Goal: Task Accomplishment & Management: Complete application form

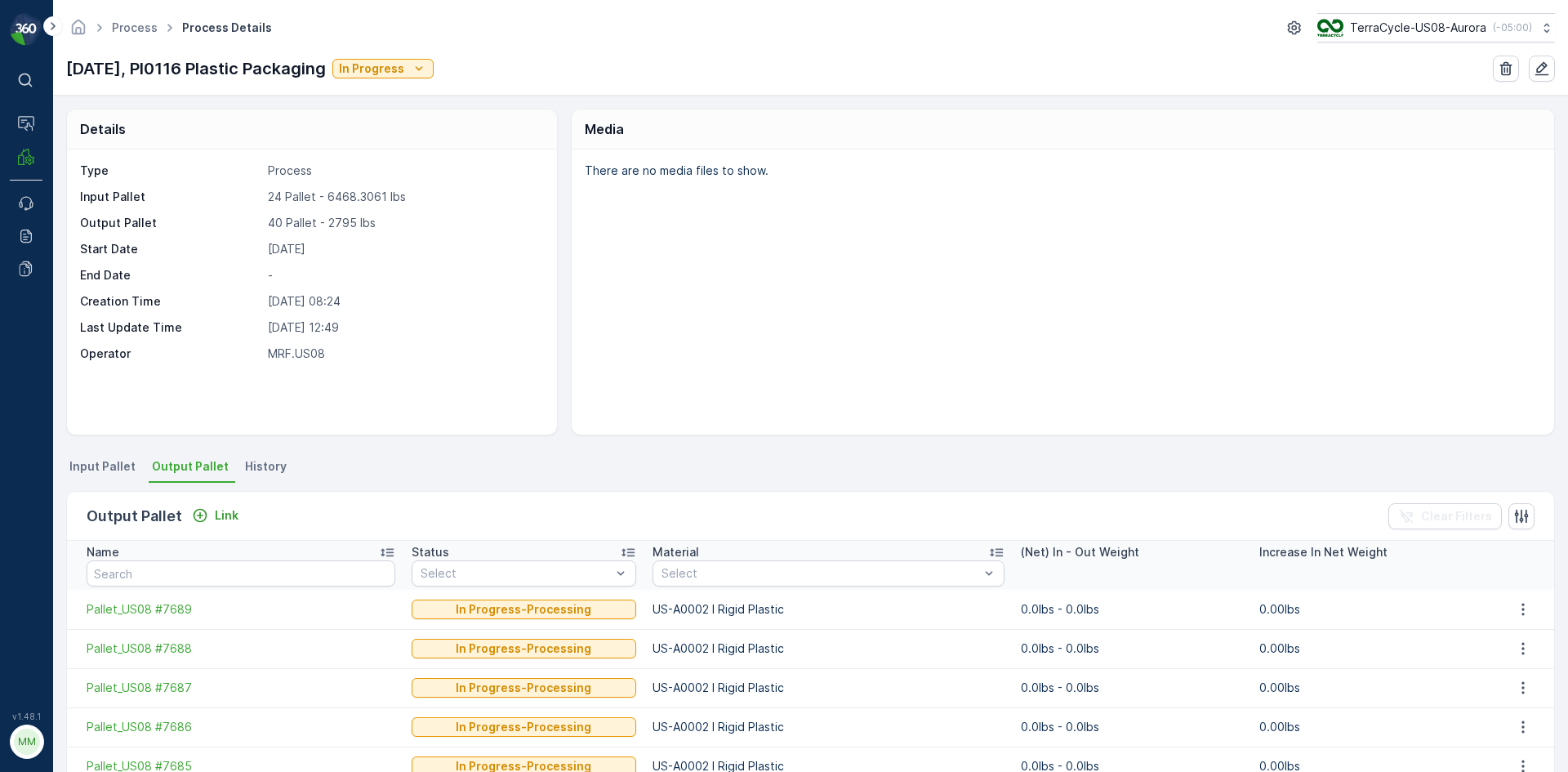
click at [107, 466] on span "Input Pallet" at bounding box center [103, 466] width 66 height 17
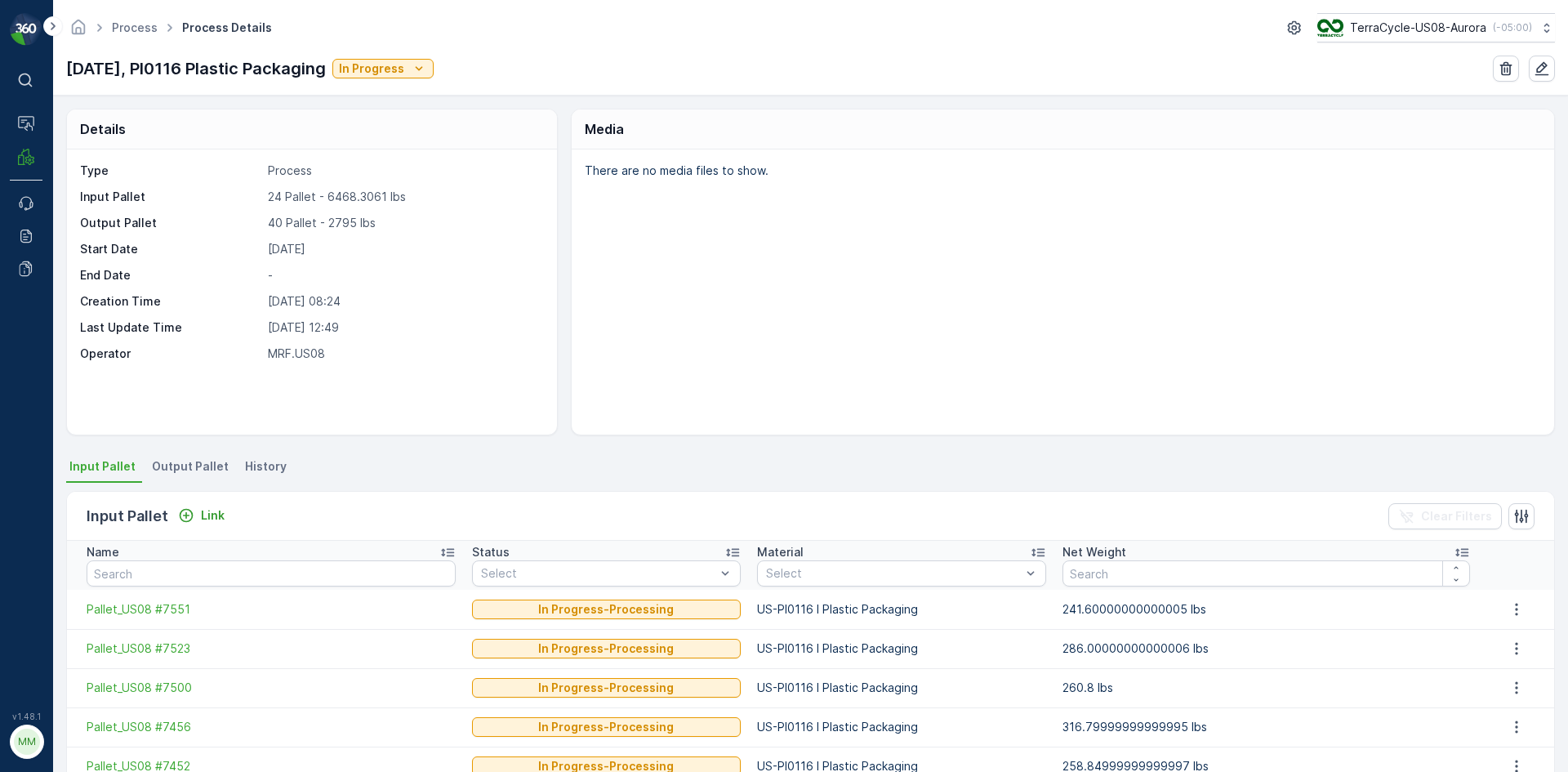
click at [225, 505] on div "Input Pallet Link" at bounding box center [159, 517] width 145 height 23
click at [196, 530] on div "Input Pallet Link Clear Filters" at bounding box center [810, 516] width 1487 height 49
click at [207, 518] on p "Link" at bounding box center [213, 516] width 24 height 17
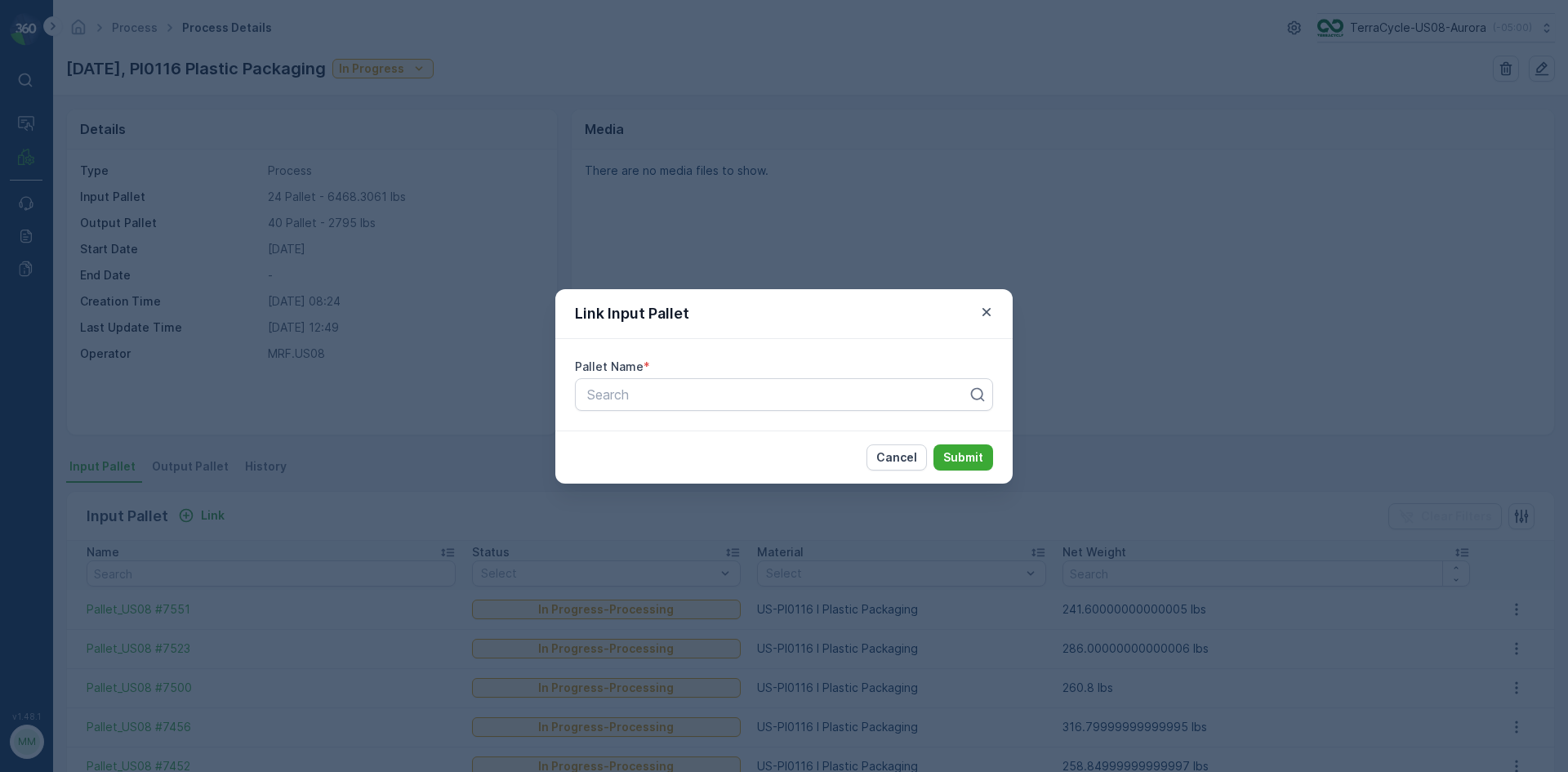
click at [620, 376] on div "Pallet Name * Search" at bounding box center [784, 384] width 457 height 91
click at [625, 388] on div at bounding box center [777, 395] width 384 height 15
type input "7654"
click at [661, 466] on span "Pallet_US08 #7654" at bounding box center [643, 462] width 118 height 15
click at [971, 461] on p "Submit" at bounding box center [963, 458] width 40 height 17
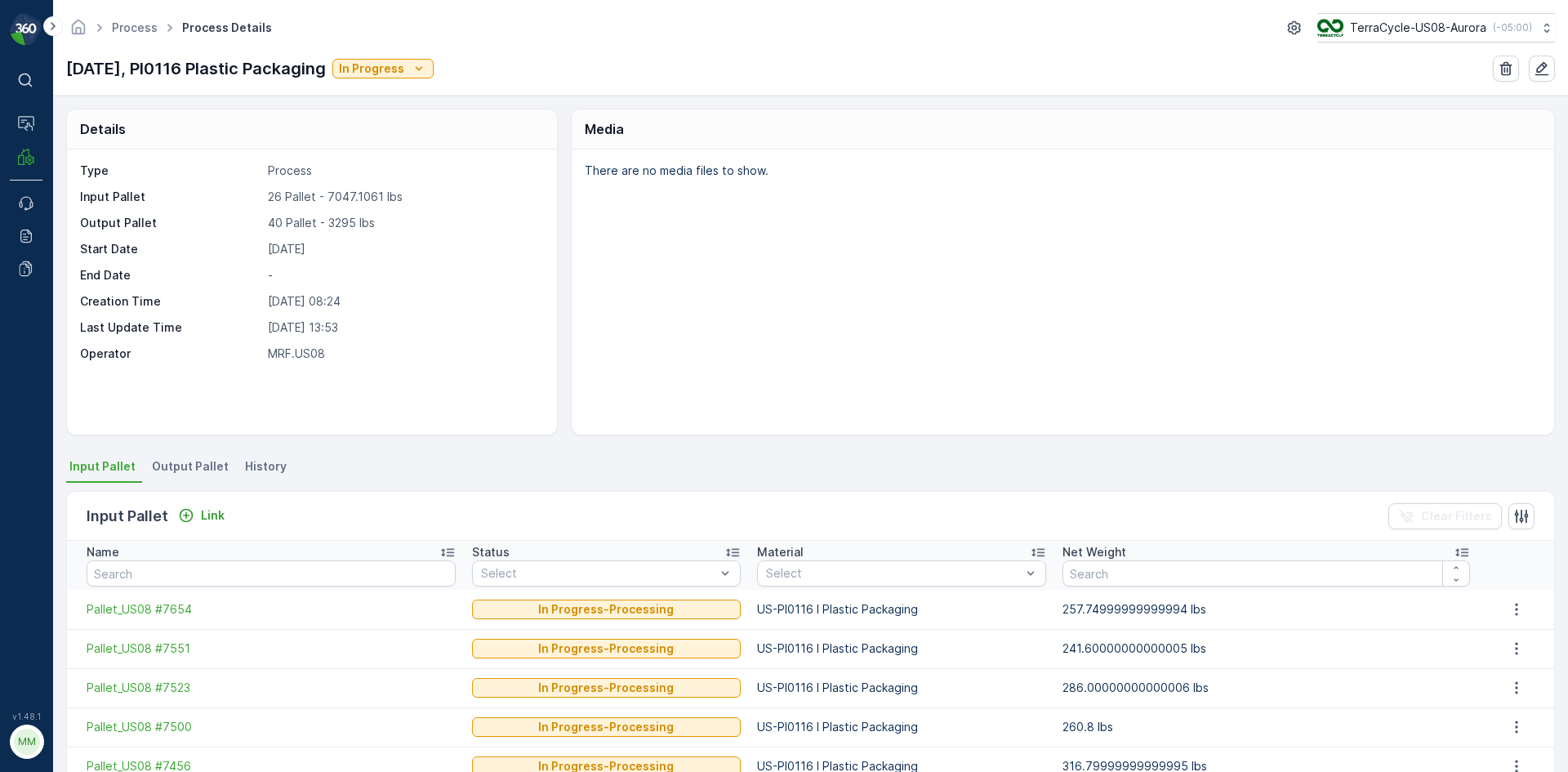
click at [185, 465] on span "Output Pallet" at bounding box center [190, 466] width 77 height 17
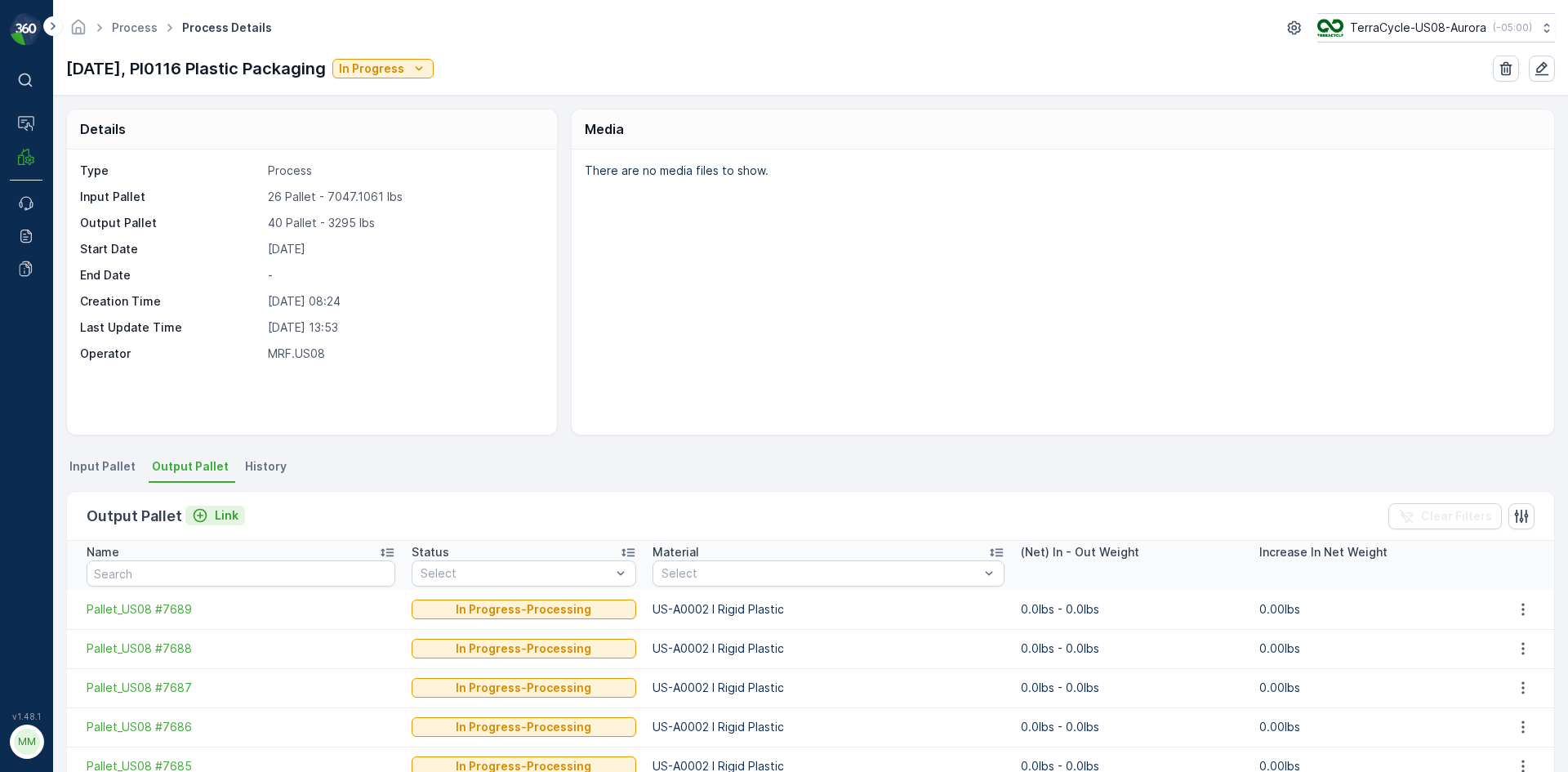
click at [215, 513] on p "Link" at bounding box center [226, 516] width 24 height 17
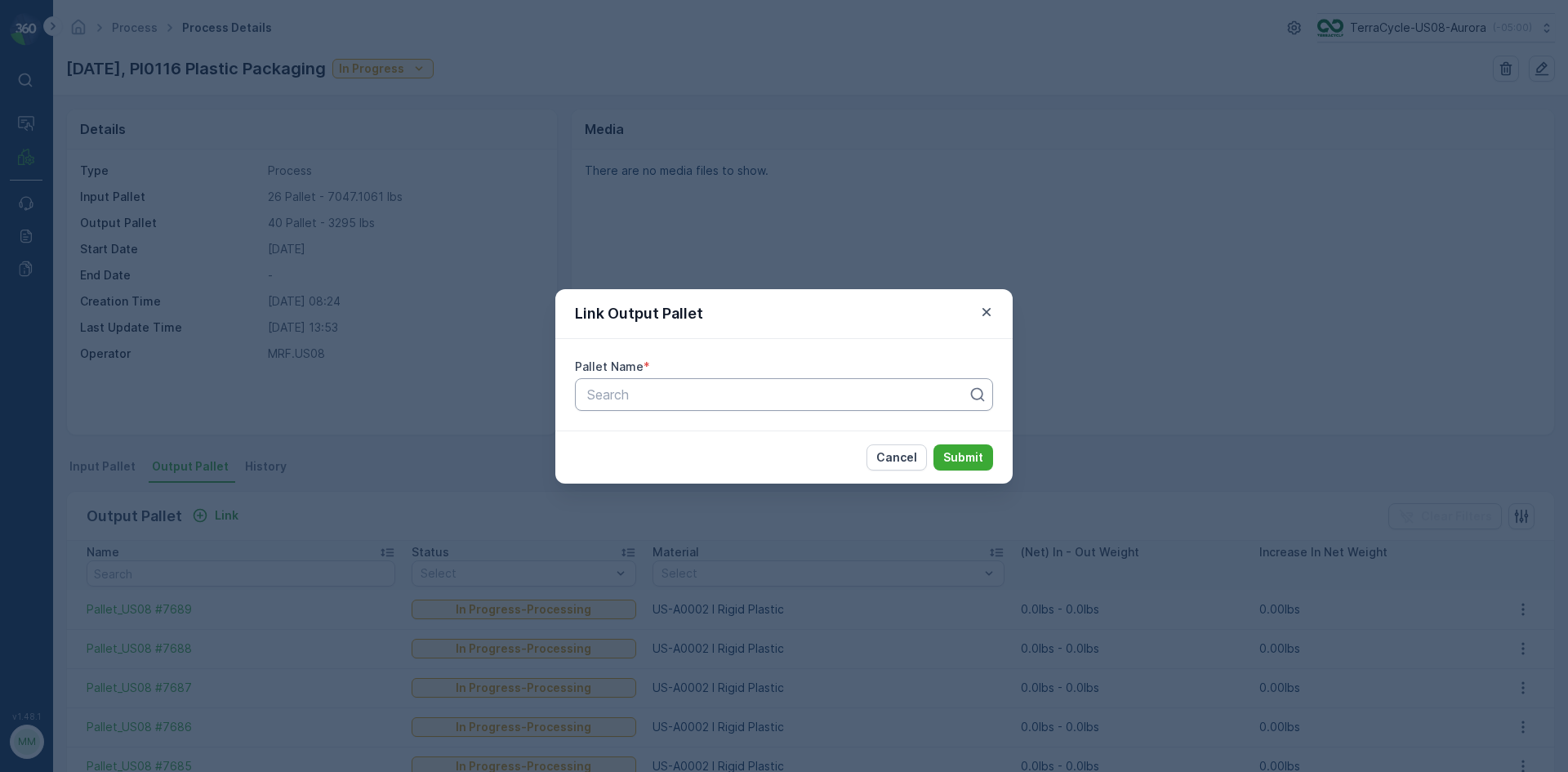
click at [638, 381] on div "Search" at bounding box center [783, 394] width 418 height 32
type input "7696"
click at [721, 432] on div "Pallet_US08 #7696" at bounding box center [783, 435] width 398 height 15
click at [963, 458] on p "Submit" at bounding box center [963, 458] width 40 height 17
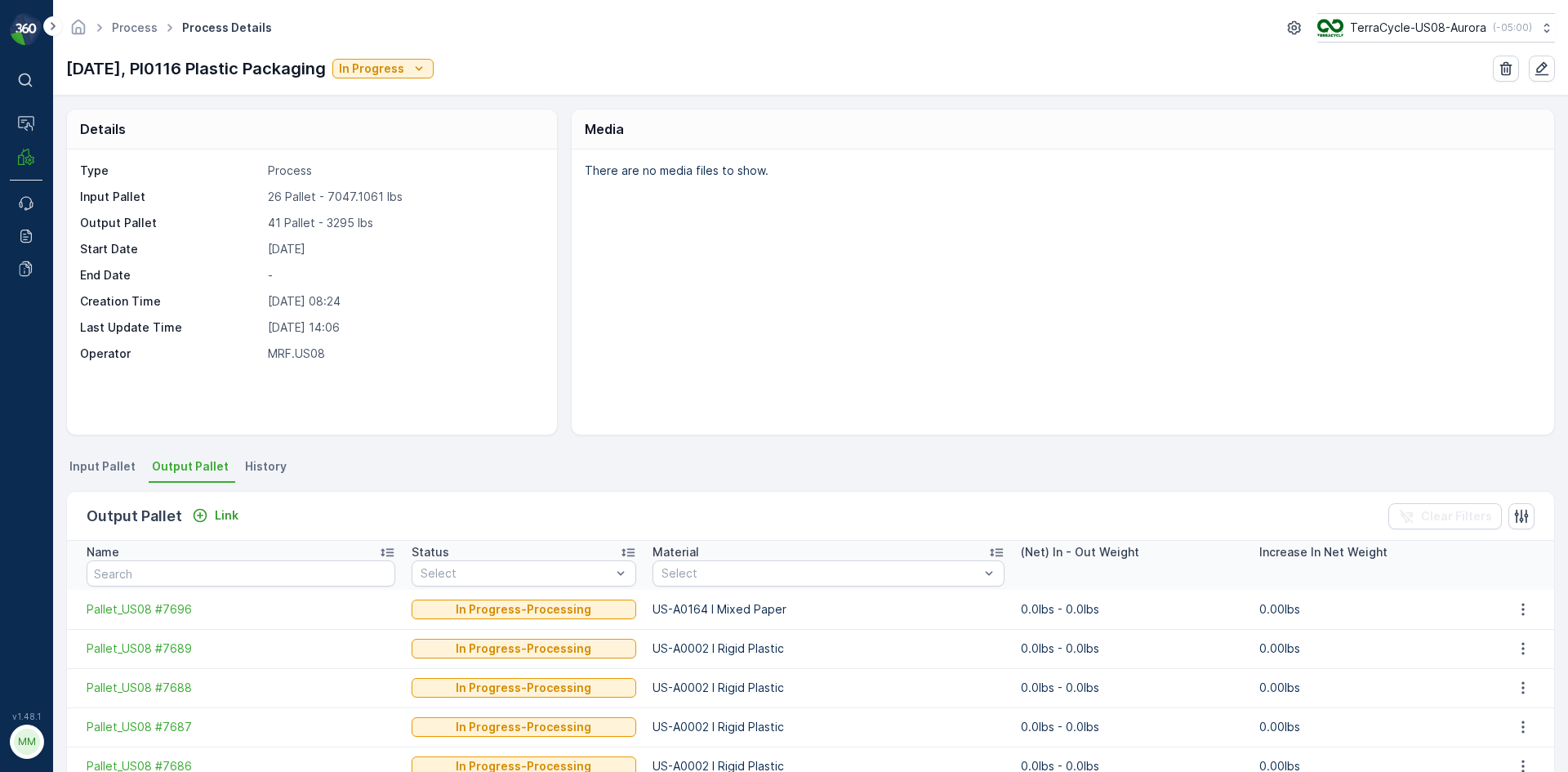
click at [109, 472] on span "Input Pallet" at bounding box center [103, 466] width 66 height 17
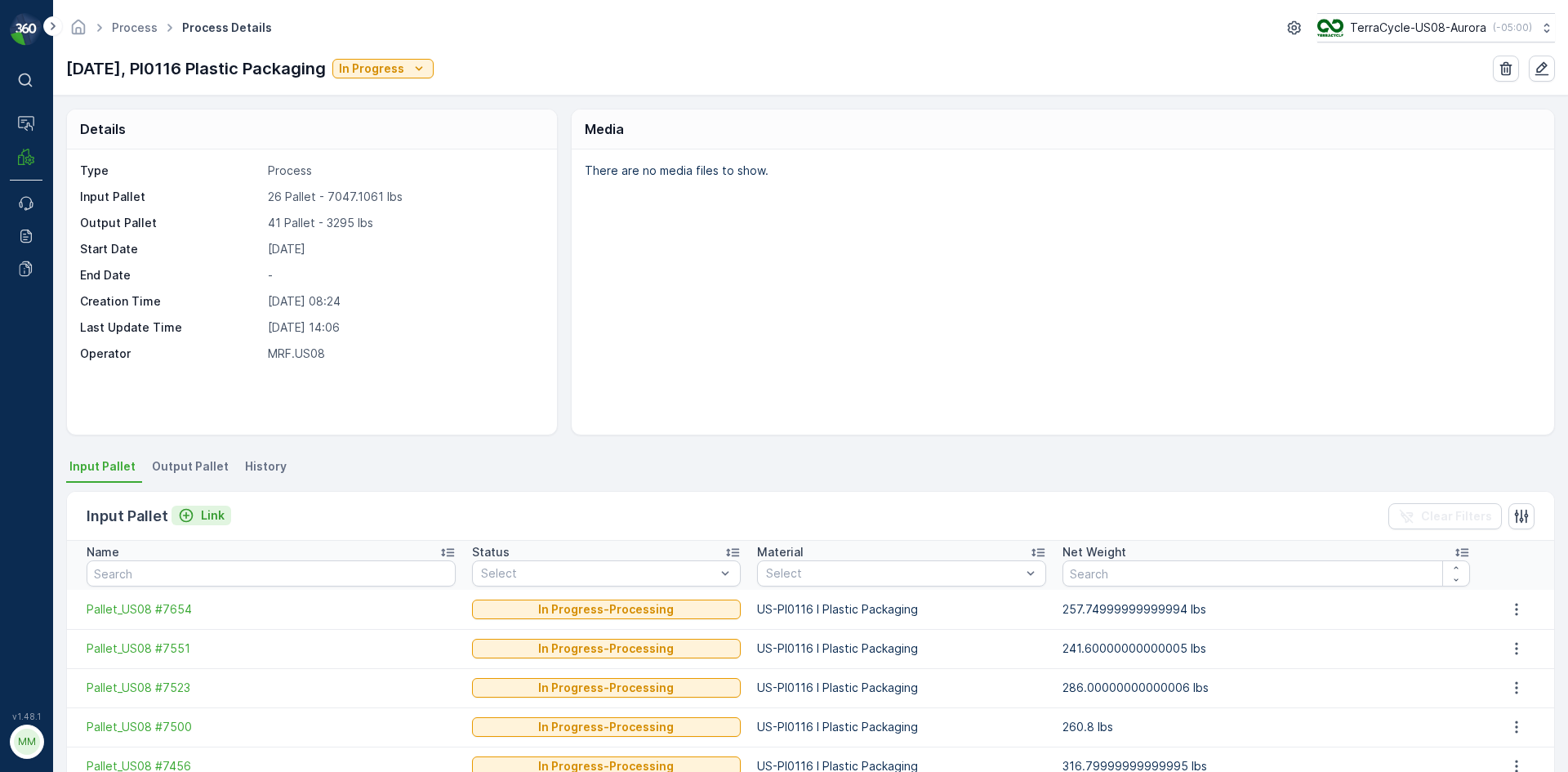
click at [191, 509] on icon "Link" at bounding box center [186, 516] width 17 height 17
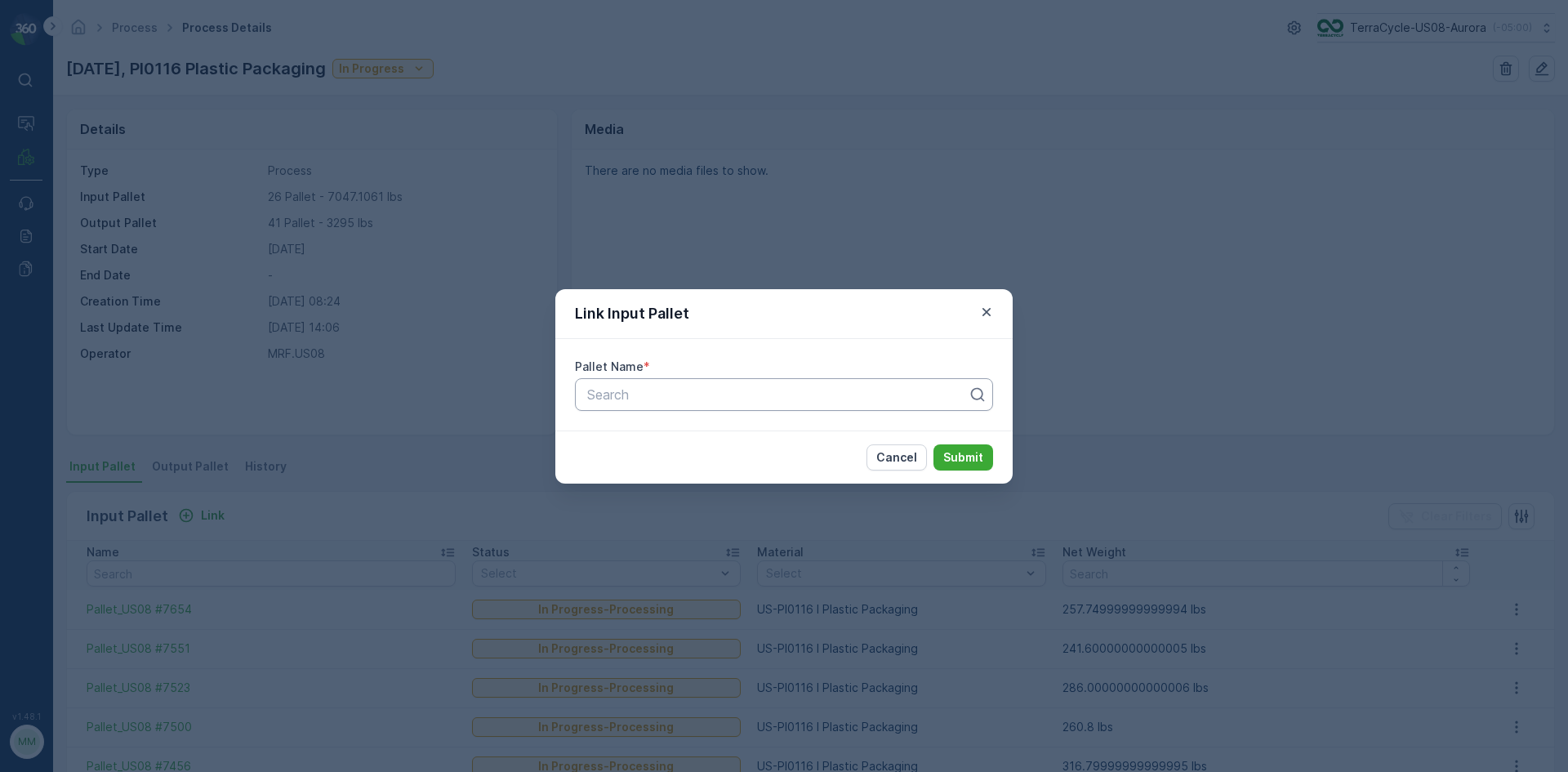
click at [596, 398] on div at bounding box center [777, 395] width 384 height 15
type input "5184"
click at [652, 440] on span "Pallet_US08 #5184" at bounding box center [642, 435] width 116 height 15
click at [978, 455] on p "Submit" at bounding box center [963, 458] width 40 height 17
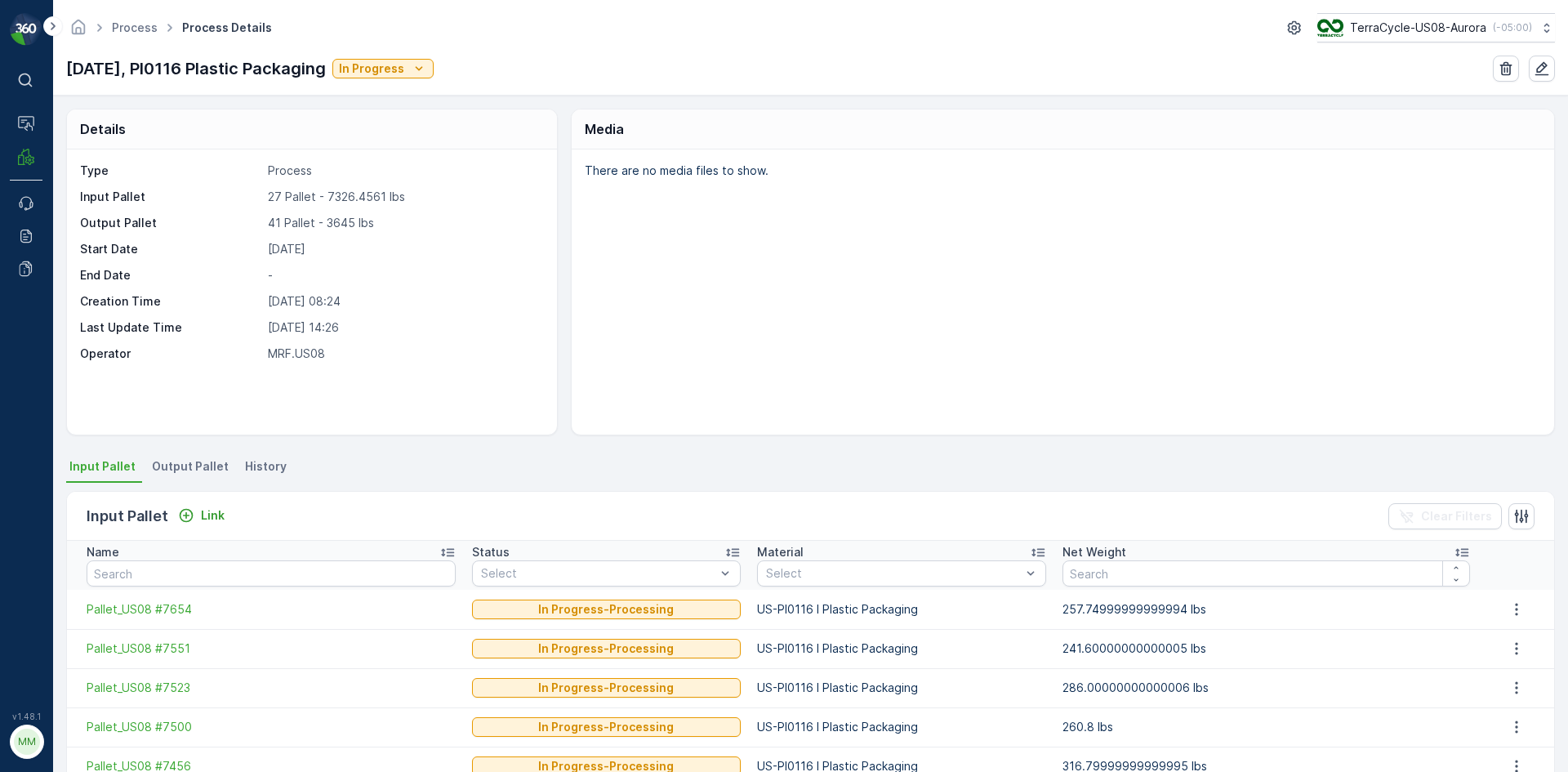
click at [201, 476] on li "Output Pallet" at bounding box center [192, 469] width 87 height 28
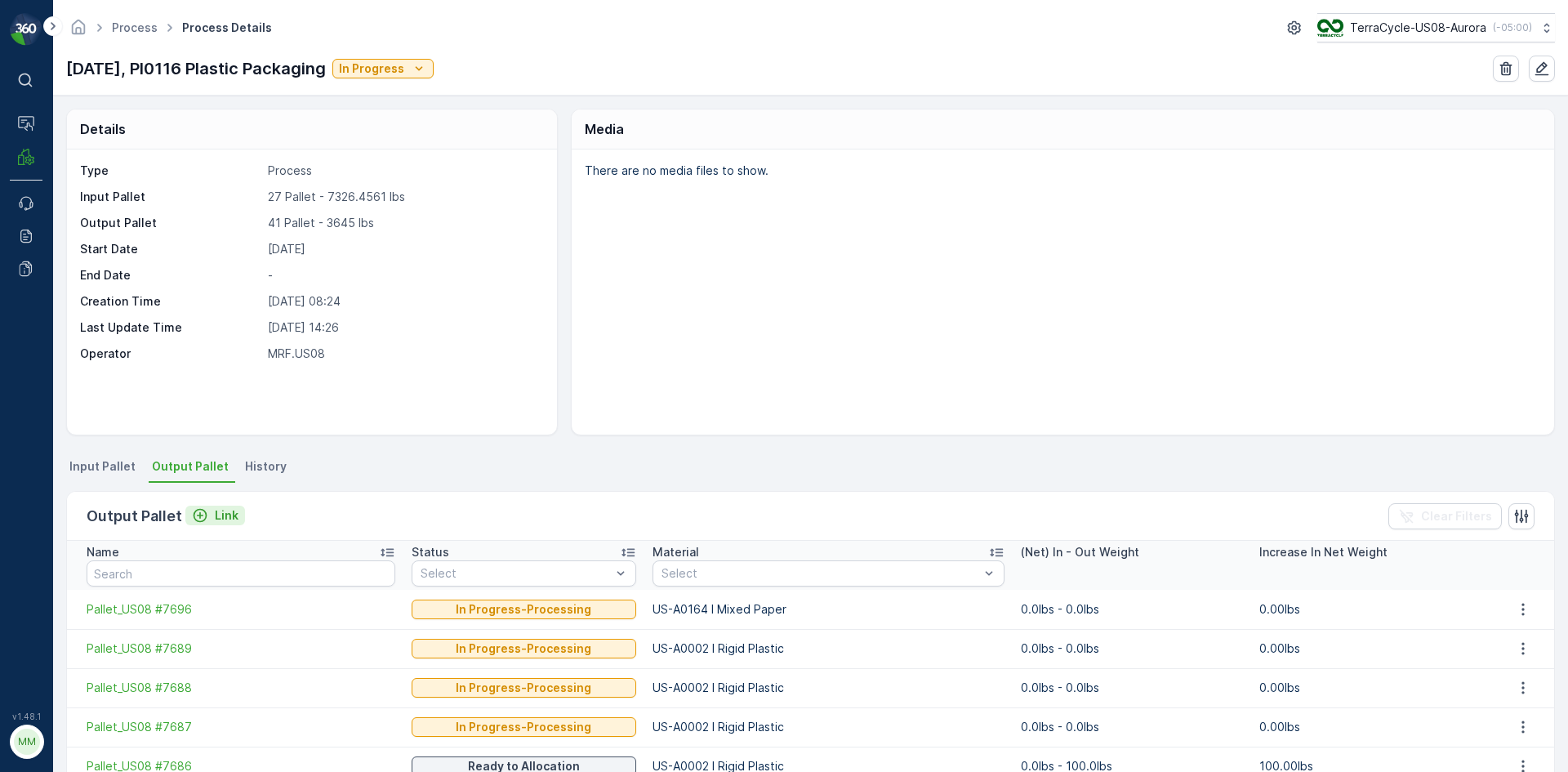
click at [226, 522] on p "Link" at bounding box center [226, 516] width 24 height 17
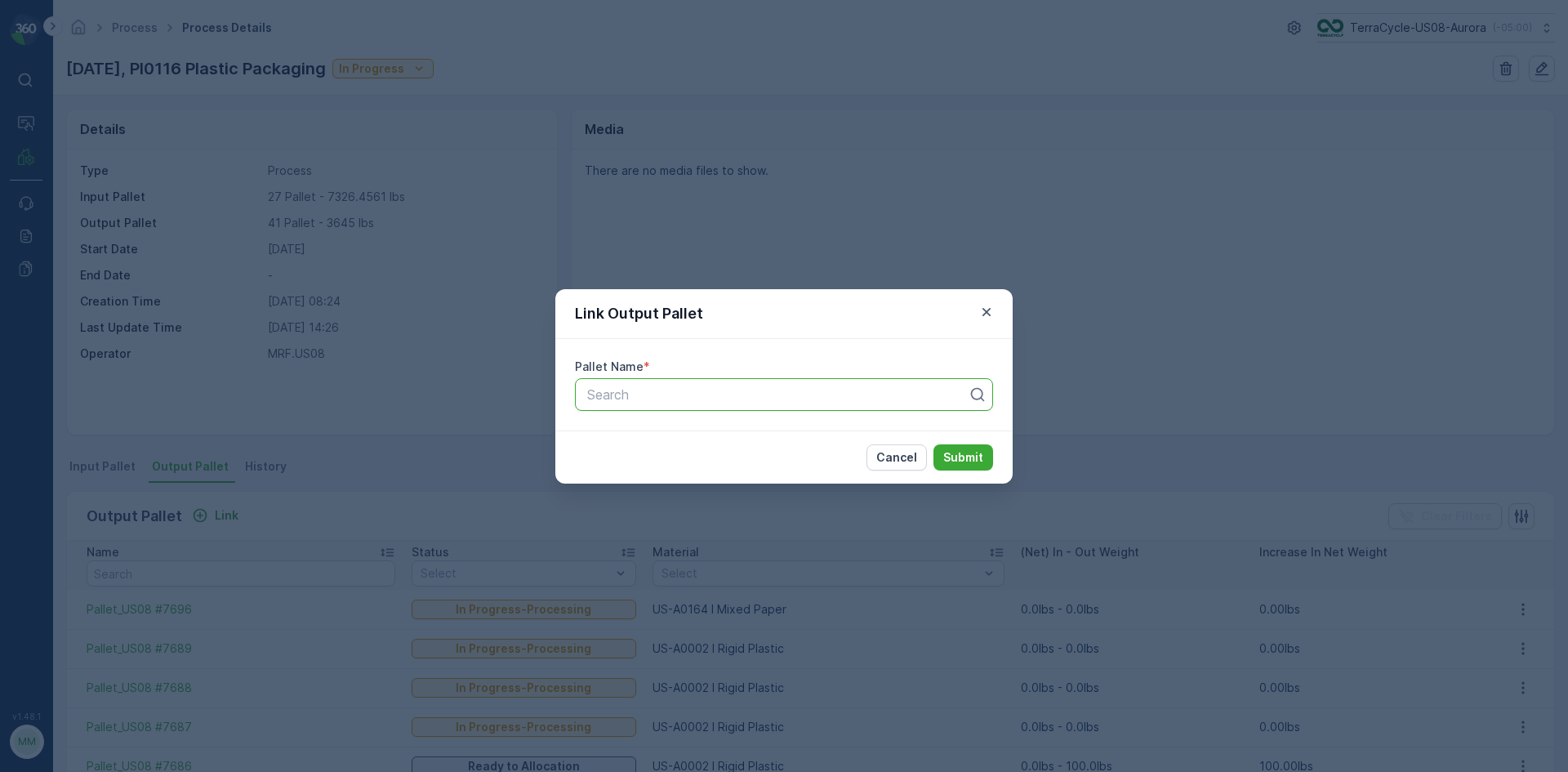
click at [724, 399] on div at bounding box center [777, 395] width 384 height 15
type input "7698"
click at [672, 439] on span "Pallet_US08 #7698" at bounding box center [643, 435] width 118 height 15
click at [975, 458] on p "Submit" at bounding box center [963, 458] width 40 height 17
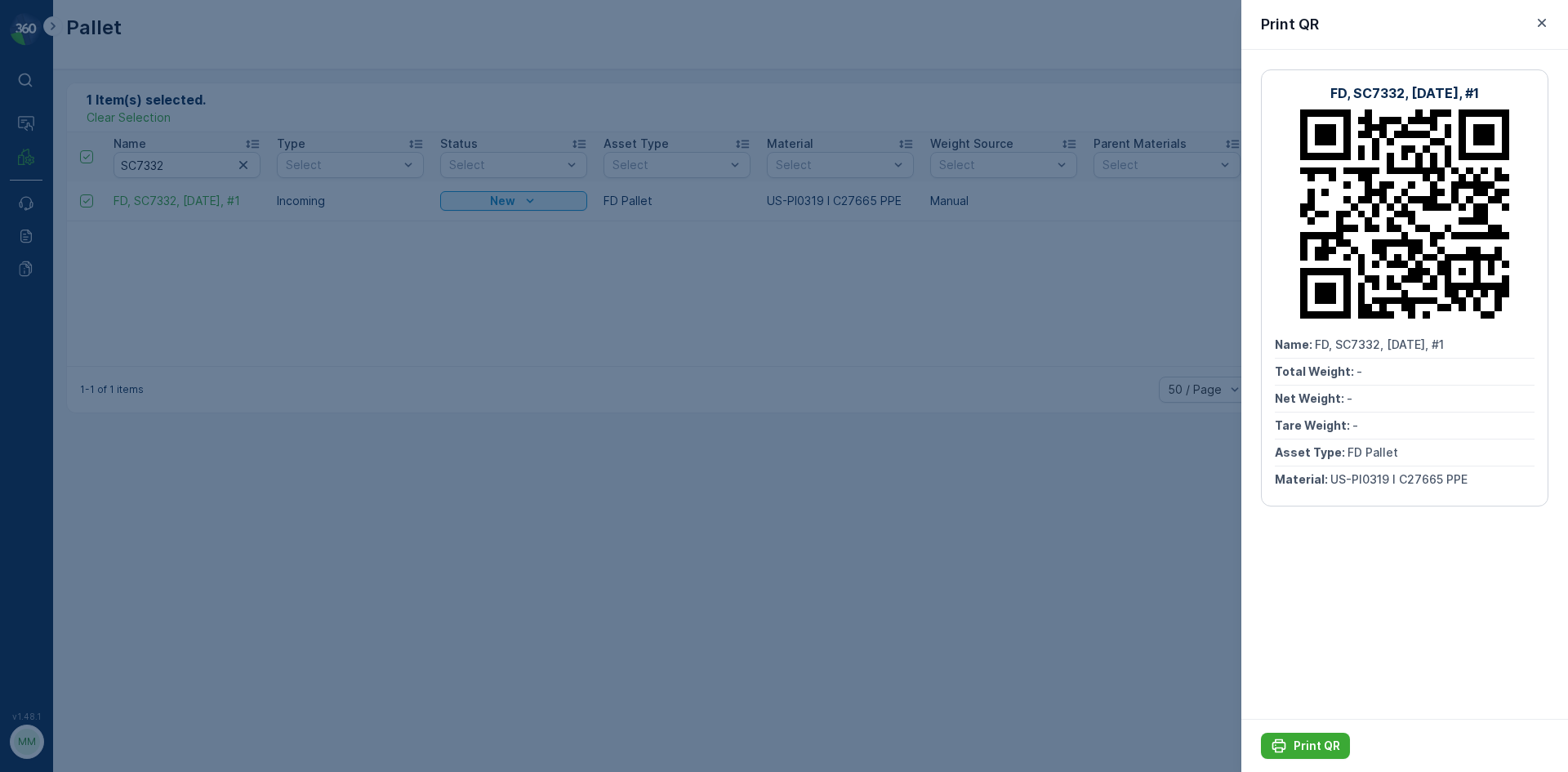
click at [315, 101] on div at bounding box center [784, 386] width 1568 height 772
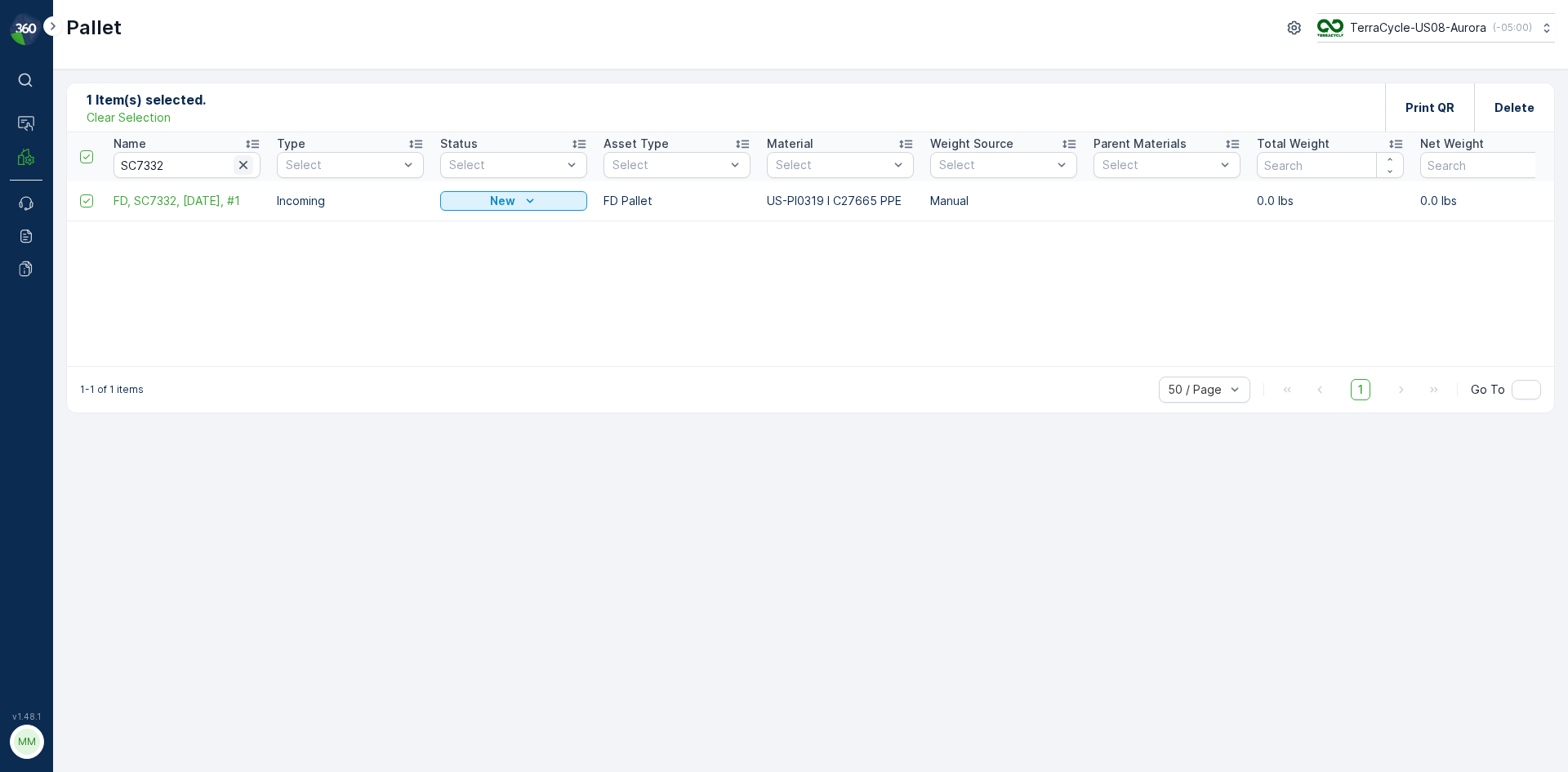
click at [247, 162] on icon "button" at bounding box center [243, 165] width 8 height 8
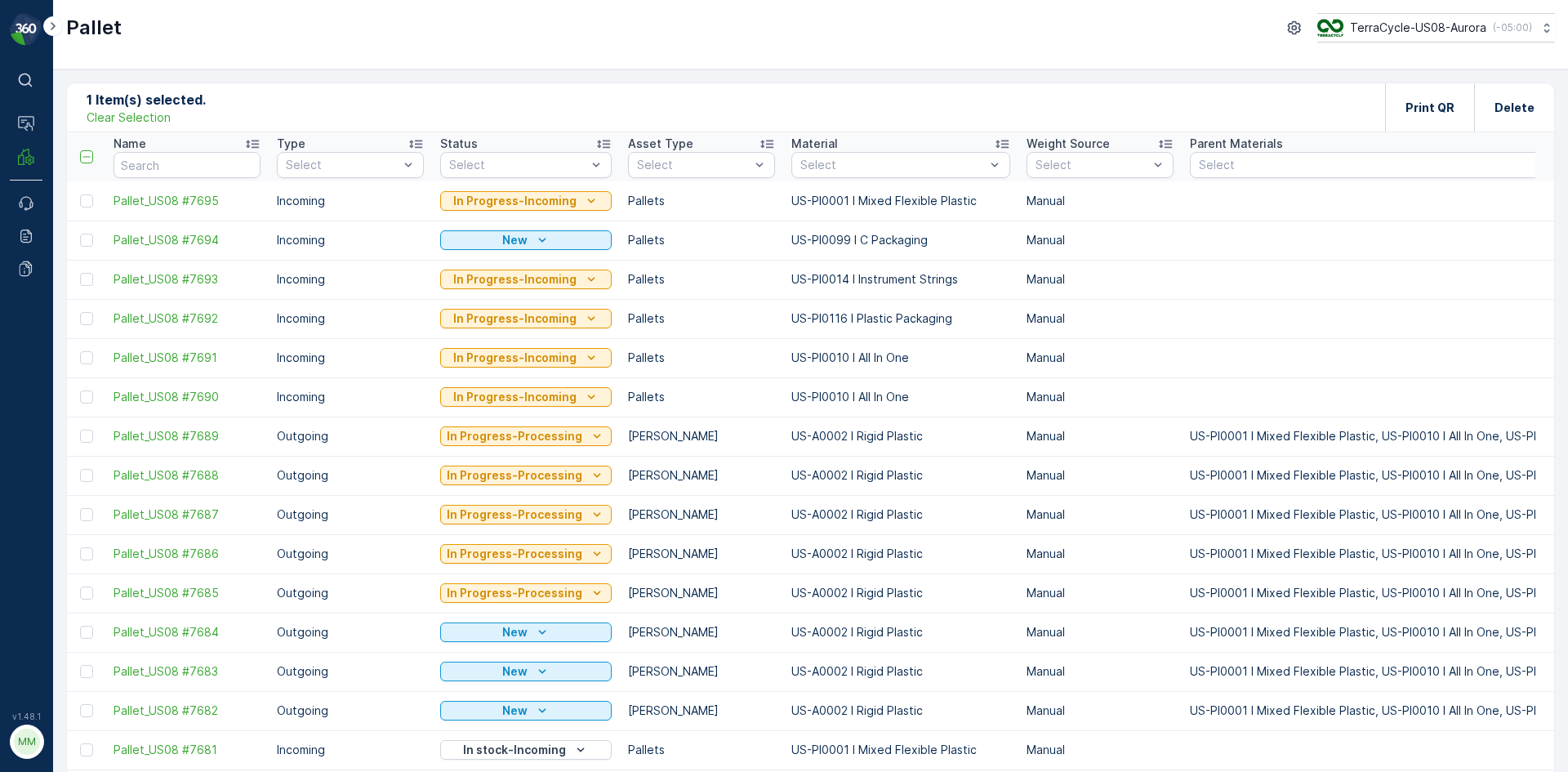
click at [133, 120] on p "Clear Selection" at bounding box center [129, 118] width 84 height 17
click at [147, 108] on icon "Add" at bounding box center [146, 107] width 17 height 17
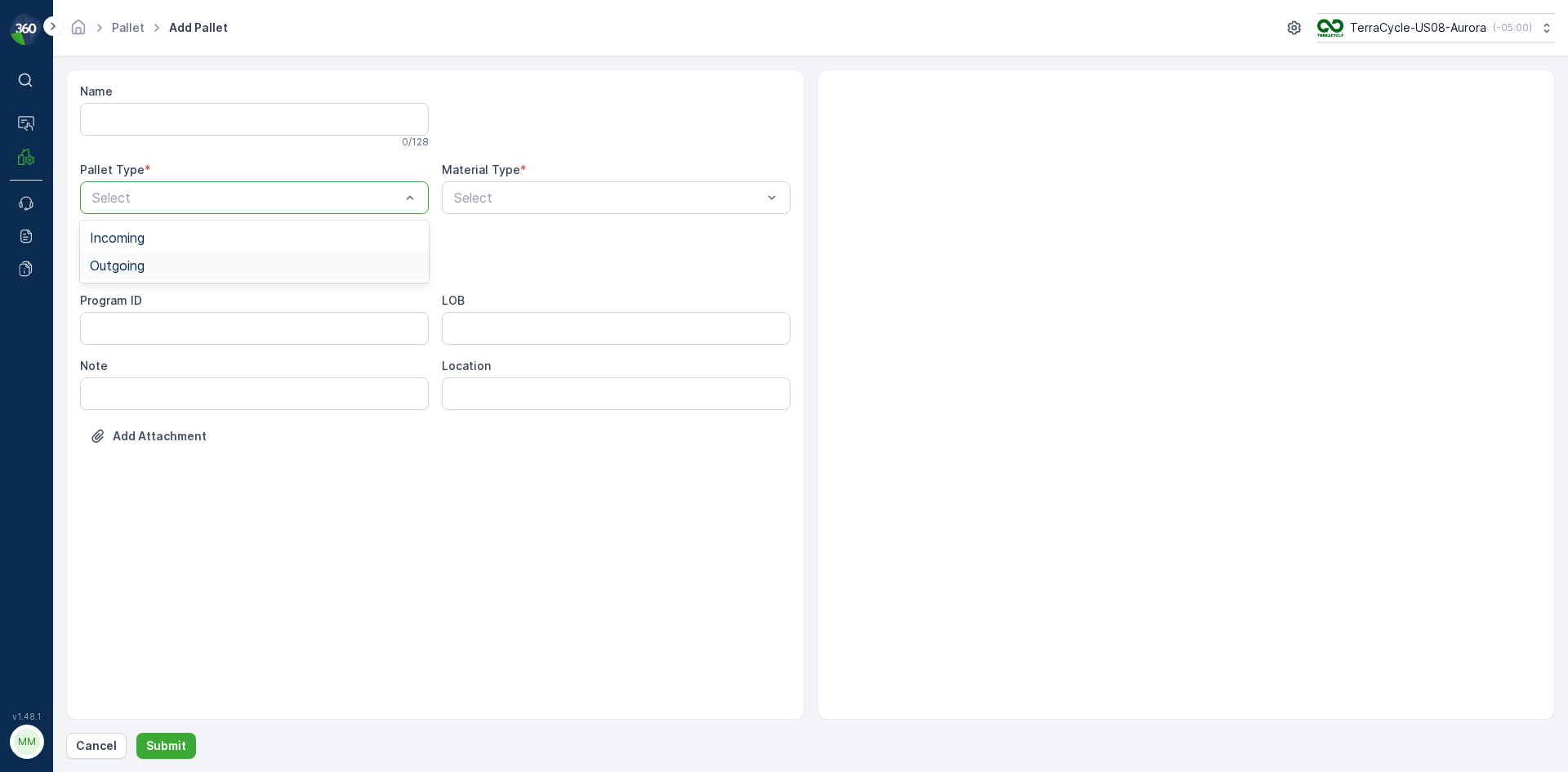
click at [111, 259] on span "Outgoing" at bounding box center [118, 266] width 55 height 15
click at [111, 259] on div at bounding box center [246, 263] width 311 height 15
click at [116, 302] on span "[PERSON_NAME]" at bounding box center [145, 303] width 109 height 15
click at [524, 192] on div at bounding box center [608, 198] width 311 height 15
type input "0164"
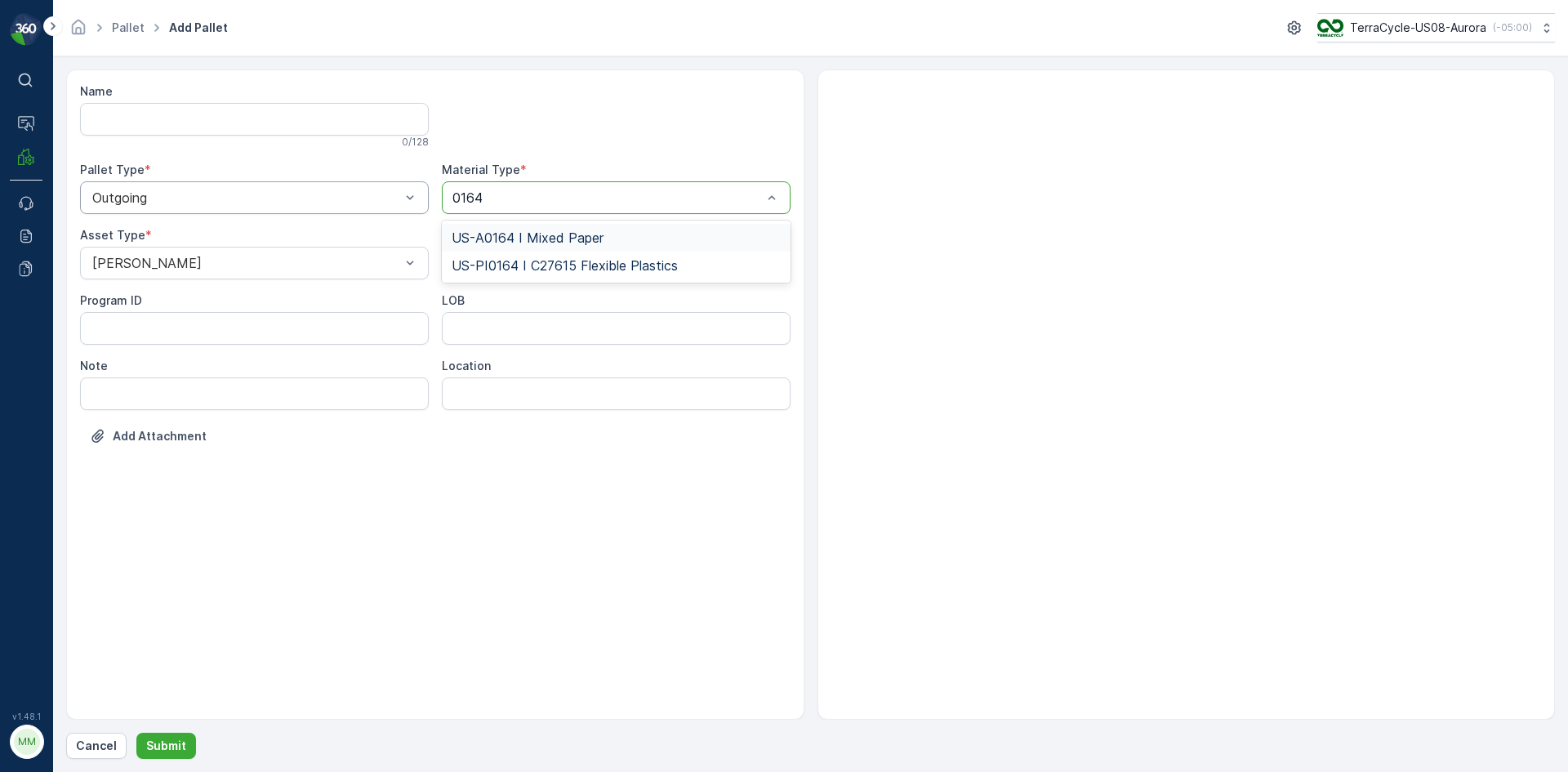
click at [552, 241] on span "US-A0164 I Mixed Paper" at bounding box center [527, 238] width 152 height 15
click at [185, 732] on div "Name 0 / 128 Pallet Type * Outgoing Material Type * option US-A0164 I Mixed Pap…" at bounding box center [810, 414] width 1489 height 690
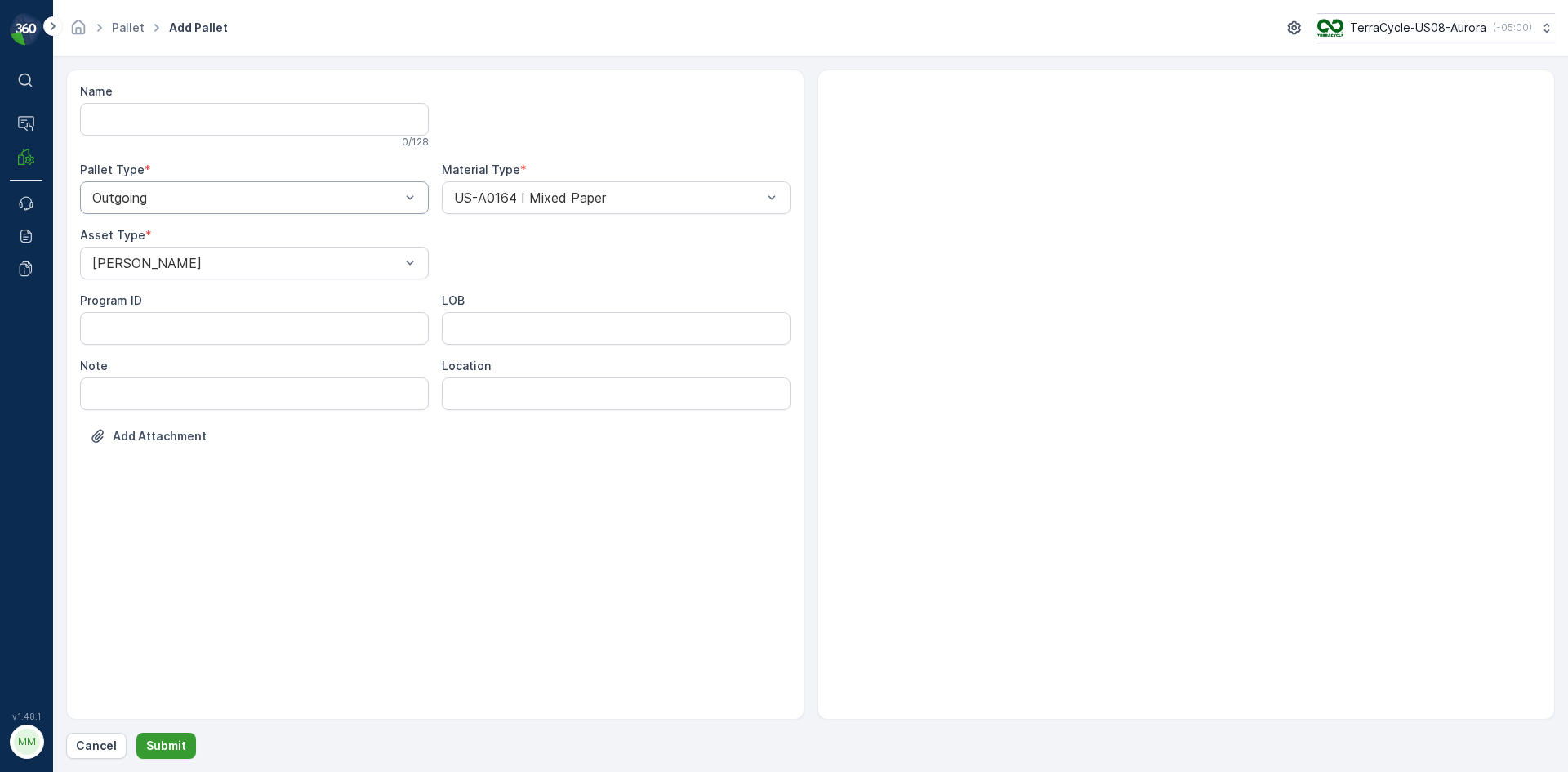
click at [185, 739] on button "Submit" at bounding box center [166, 746] width 60 height 27
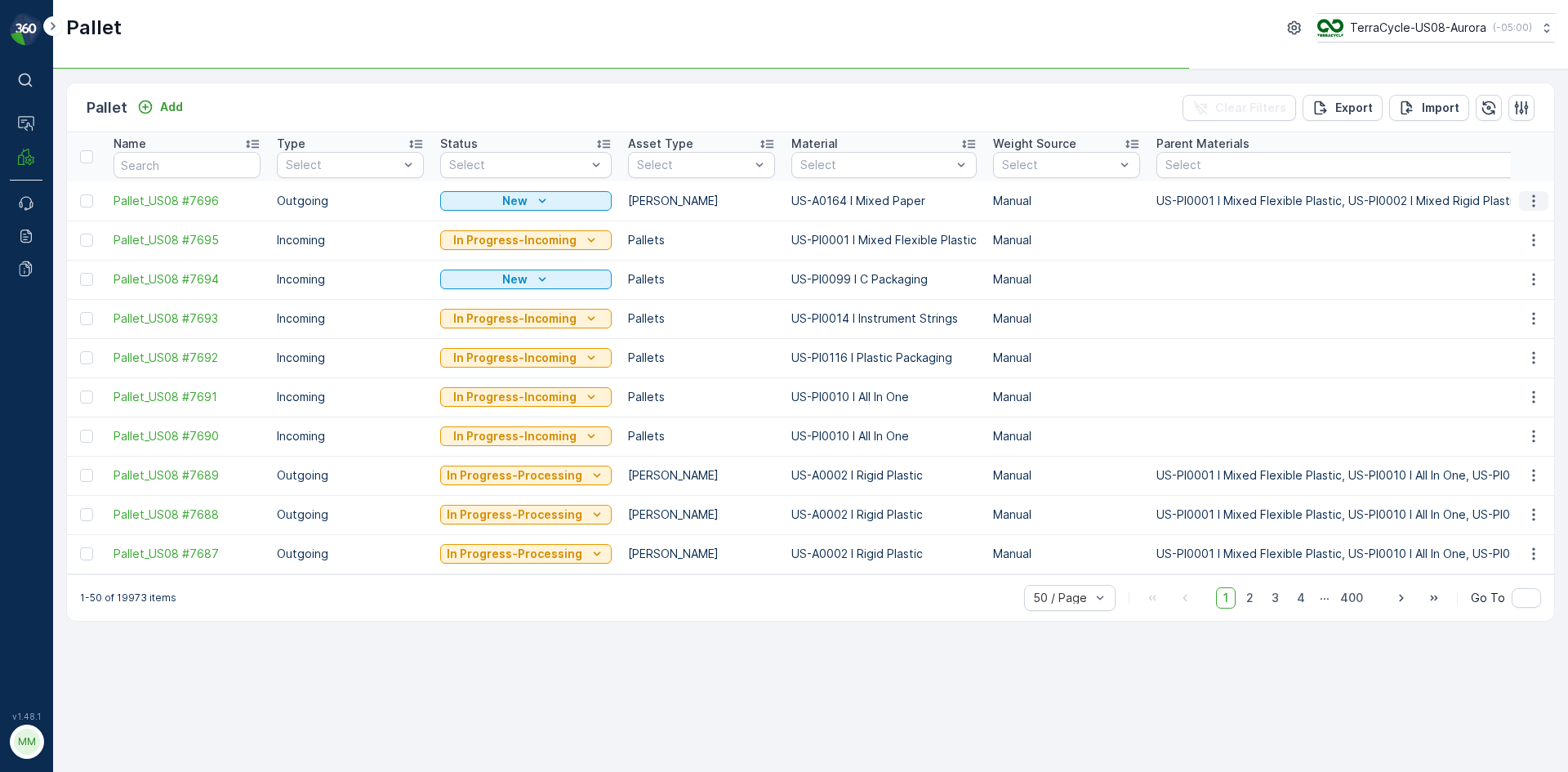
click at [1536, 198] on icon "button" at bounding box center [1534, 201] width 17 height 17
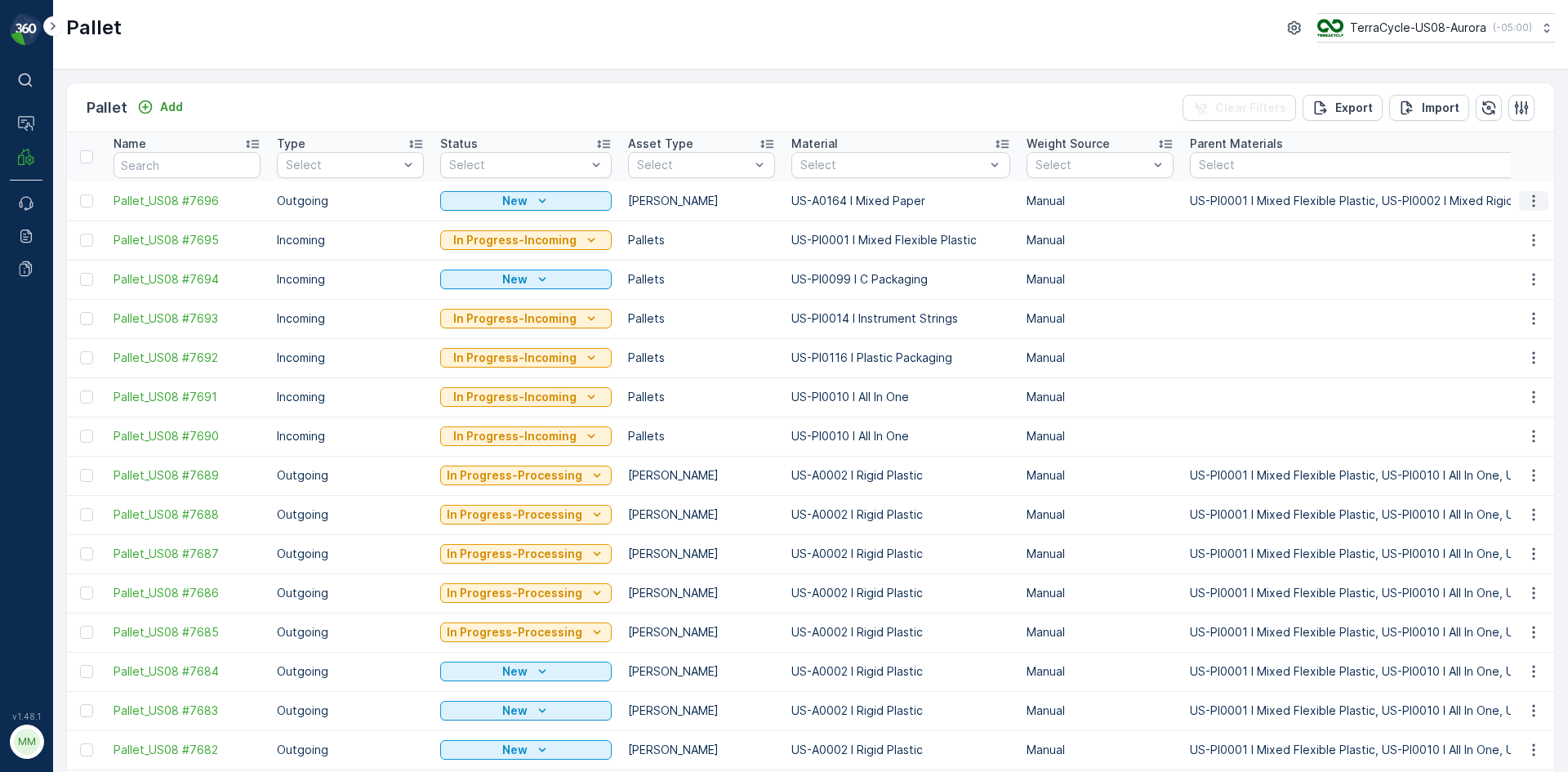
click at [1527, 206] on icon "button" at bounding box center [1534, 201] width 17 height 17
click at [1501, 318] on span "Print QR" at bounding box center [1489, 317] width 45 height 17
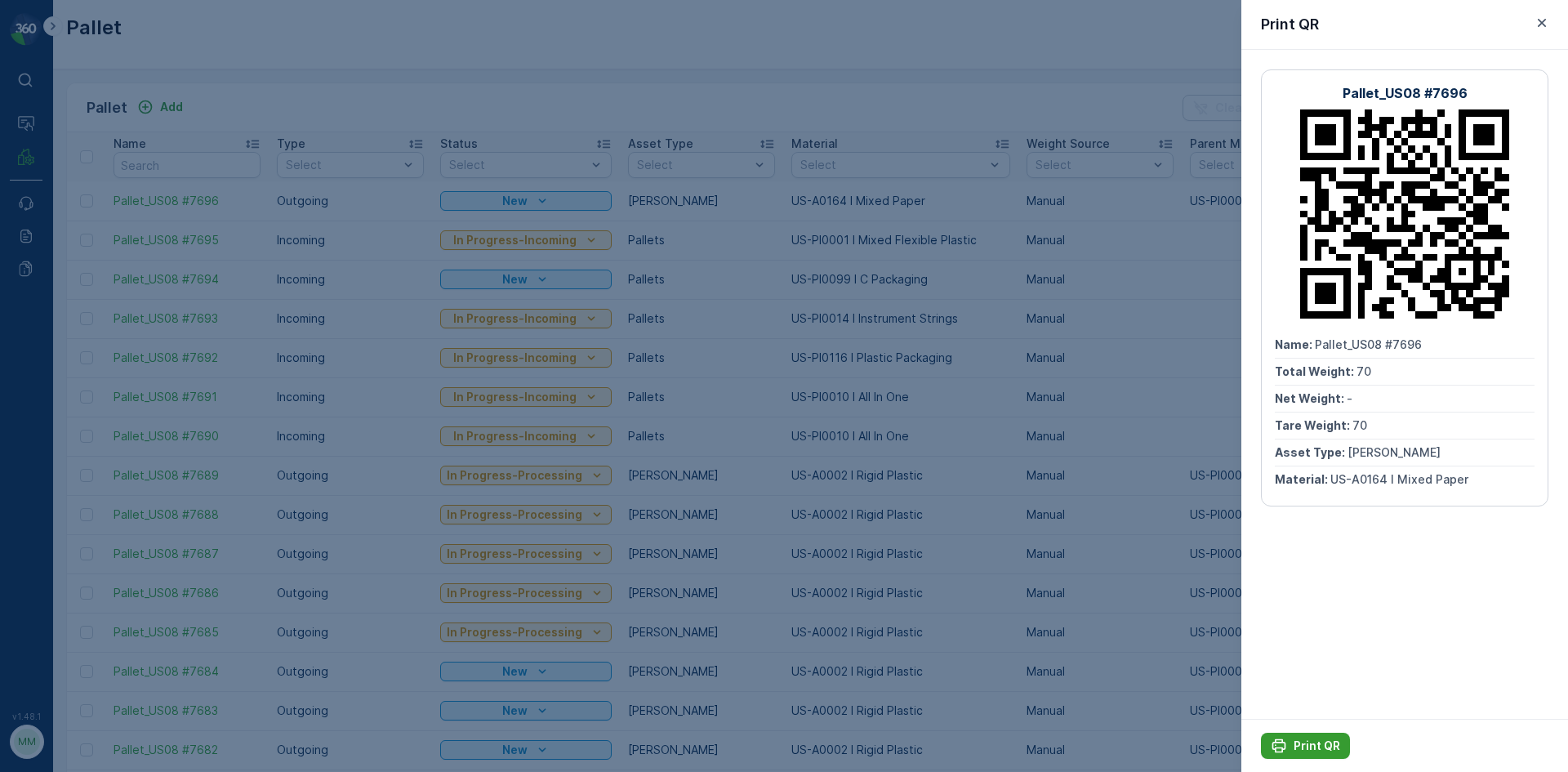
click at [1272, 754] on button "Print QR" at bounding box center [1306, 746] width 89 height 27
click at [293, 120] on div at bounding box center [784, 386] width 1568 height 772
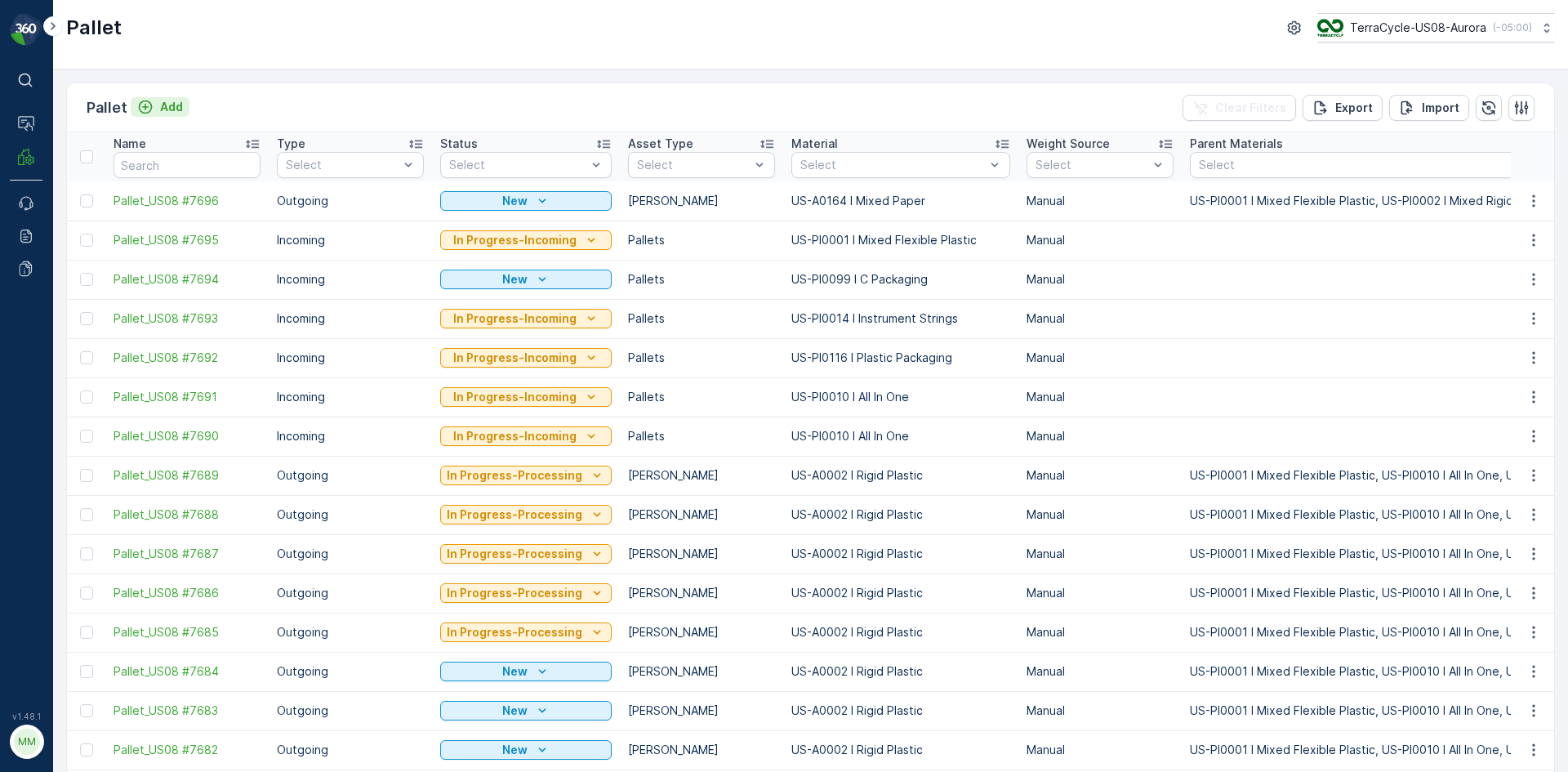
click at [156, 105] on div "Add" at bounding box center [160, 107] width 46 height 17
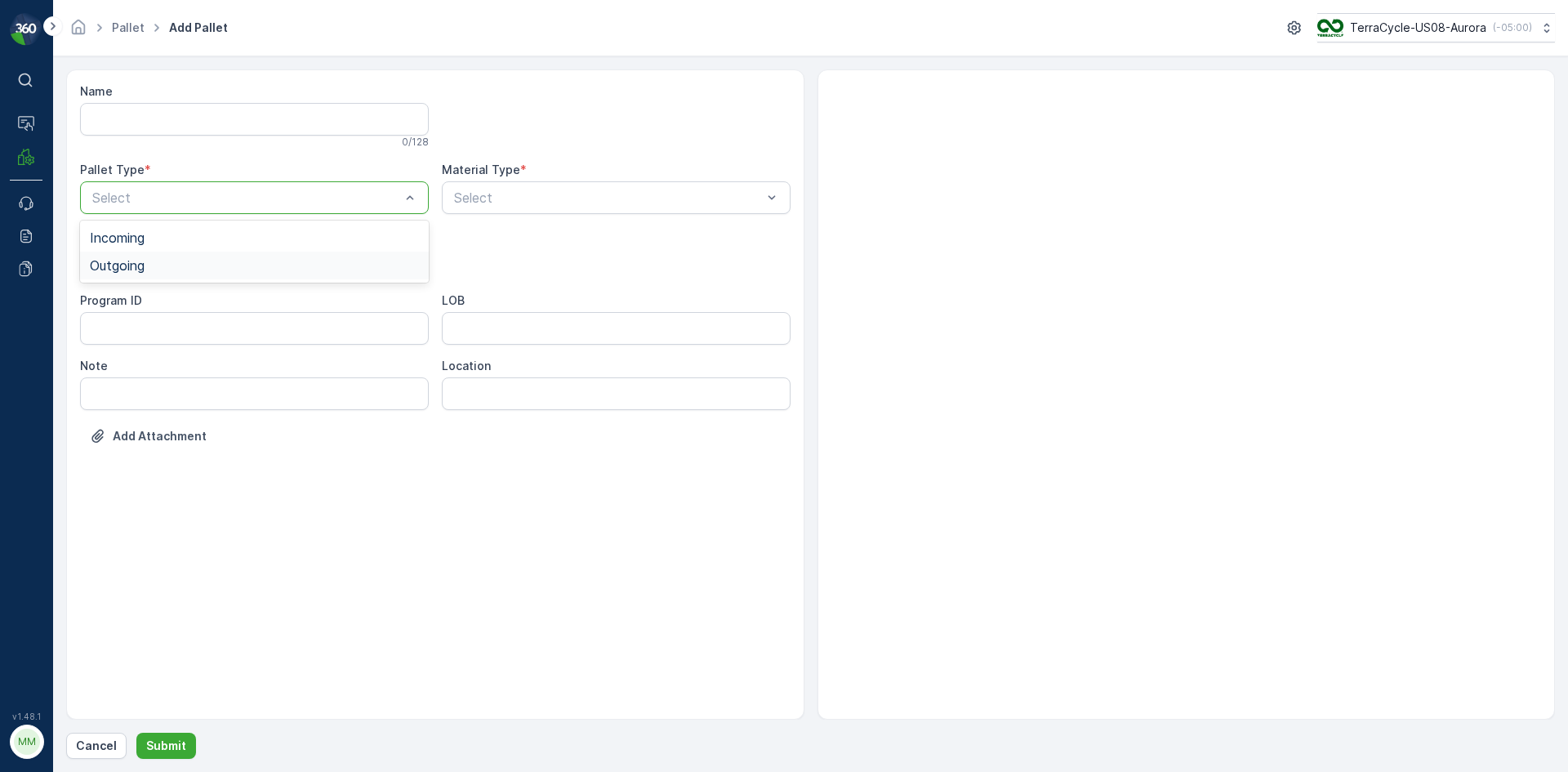
click at [133, 258] on span "Outgoing" at bounding box center [118, 266] width 55 height 15
click at [137, 257] on div at bounding box center [246, 263] width 311 height 15
click at [123, 307] on span "[PERSON_NAME]" at bounding box center [145, 303] width 109 height 15
click at [493, 194] on div at bounding box center [608, 198] width 311 height 15
type input "0005"
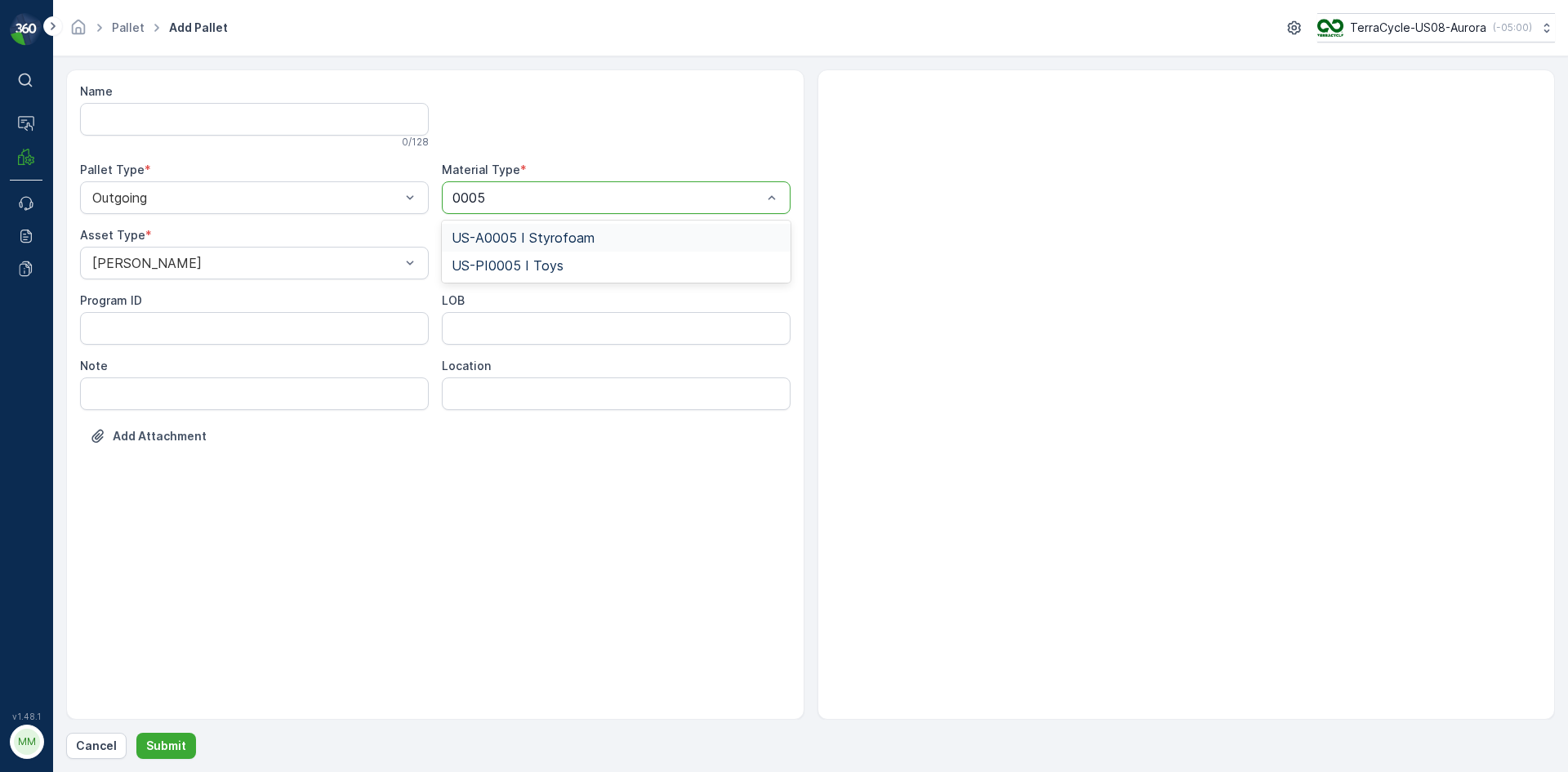
click at [509, 236] on span "US-A0005 I Styrofoam" at bounding box center [522, 238] width 143 height 15
click at [151, 738] on p "Submit" at bounding box center [166, 746] width 40 height 17
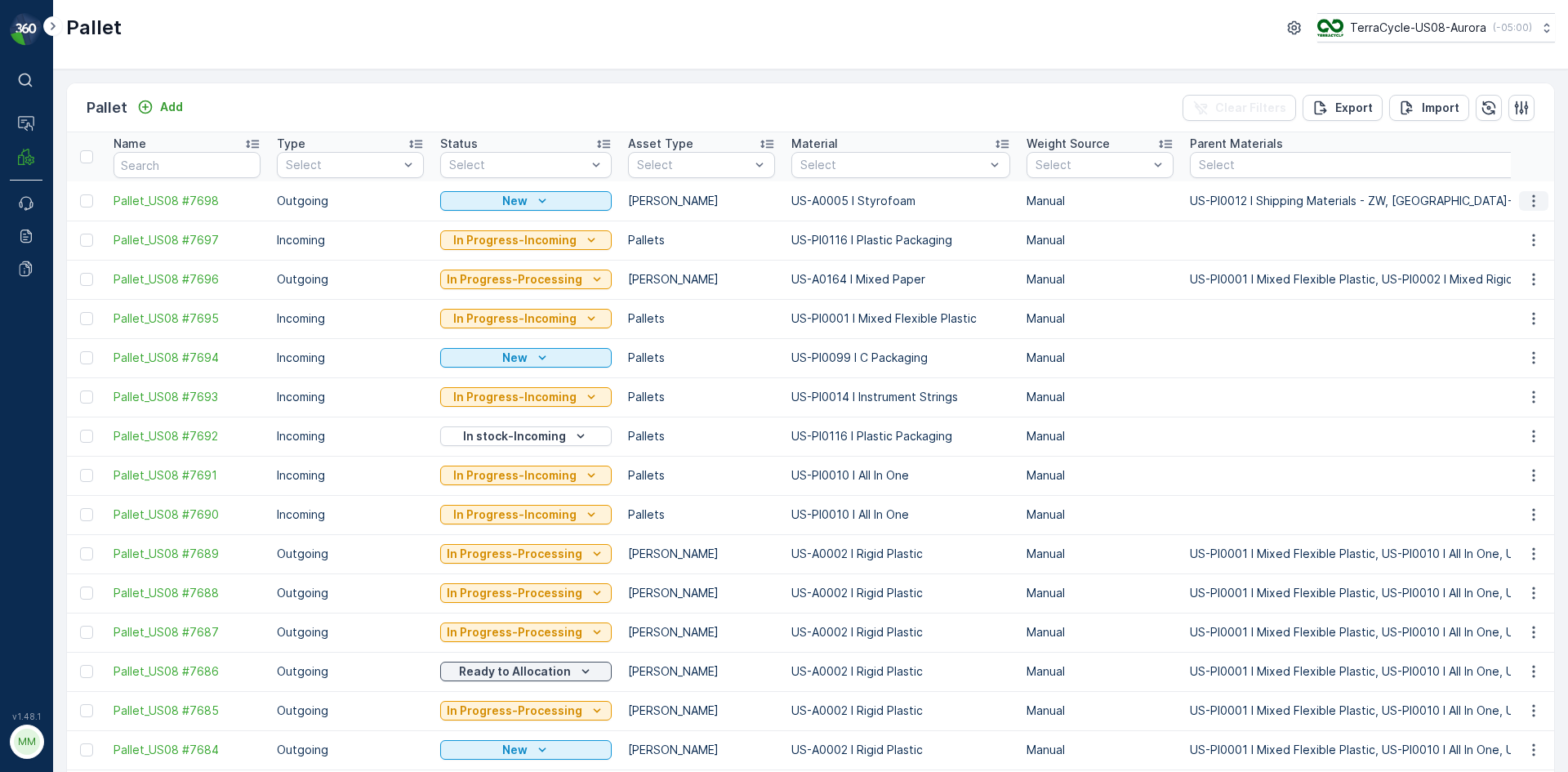
click at [1530, 208] on icon "button" at bounding box center [1534, 201] width 17 height 17
click at [1490, 319] on span "Print QR" at bounding box center [1489, 317] width 45 height 17
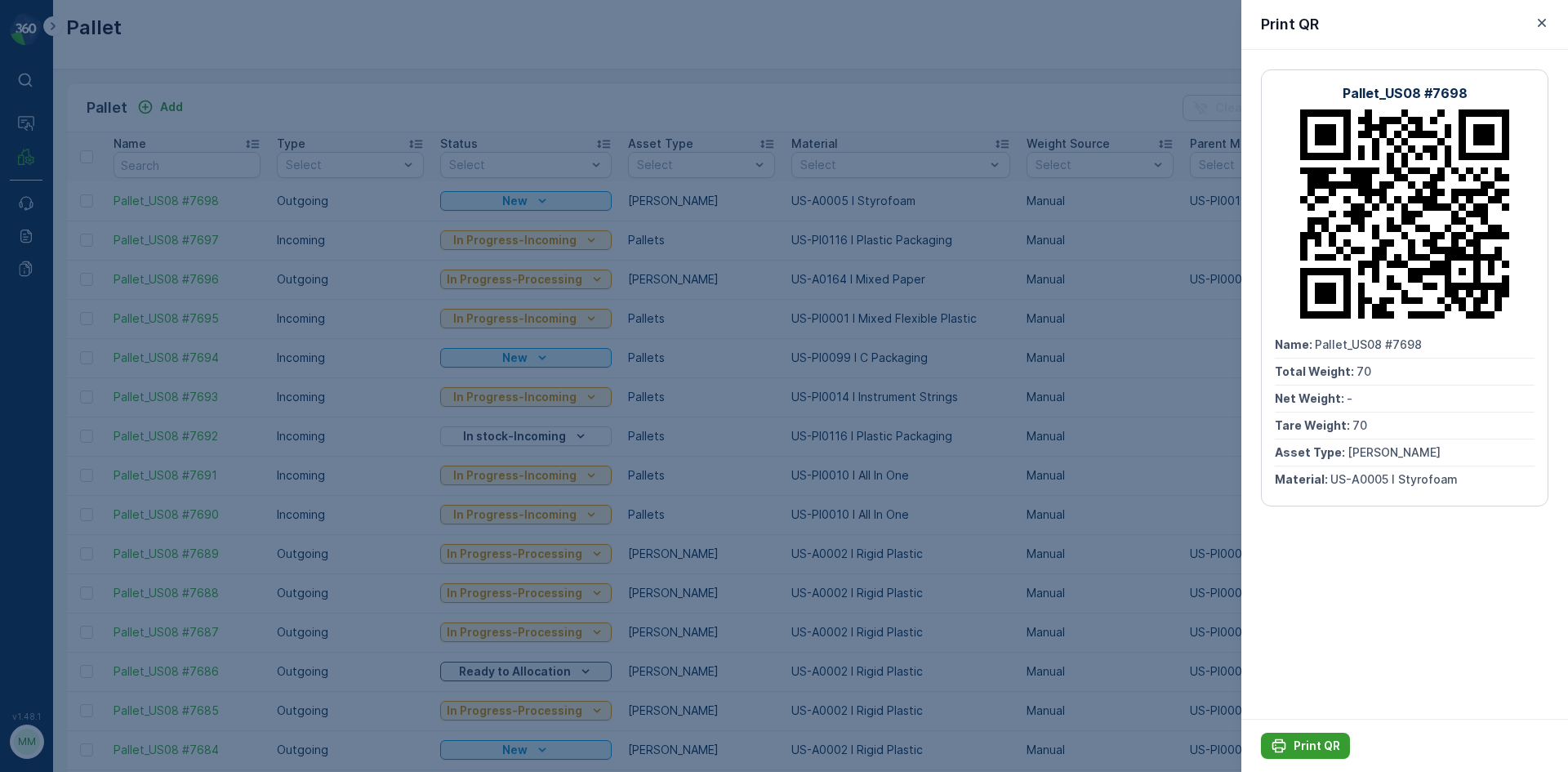
click at [1272, 745] on icon "Print QR" at bounding box center [1279, 746] width 14 height 14
